Goal: Information Seeking & Learning: Learn about a topic

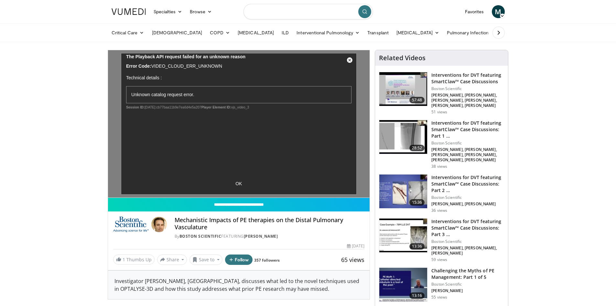
click at [314, 8] on input "Search topics, interventions" at bounding box center [308, 12] width 129 height 16
type input "*********"
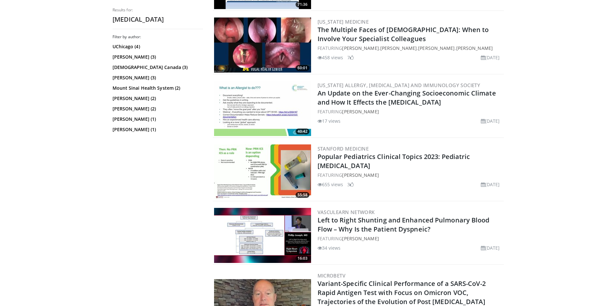
scroll to position [1358, 0]
